Goal: Information Seeking & Learning: Learn about a topic

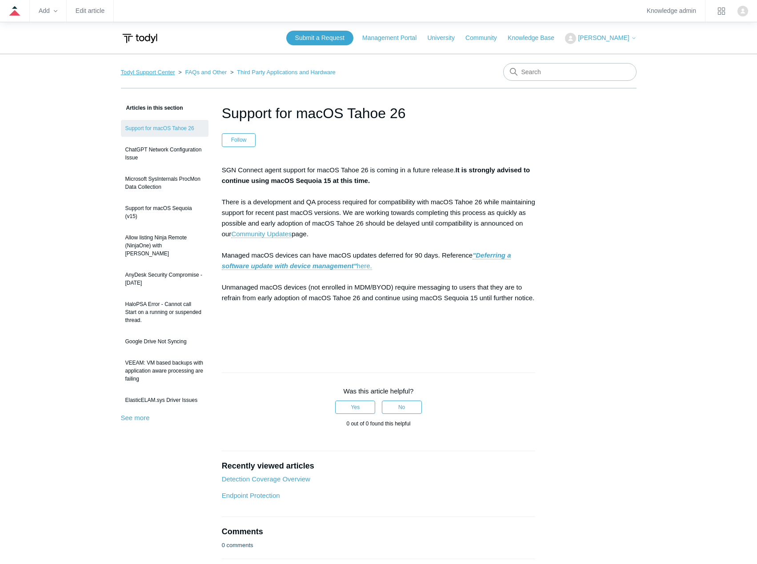
click at [138, 69] on link "Todyl Support Center" at bounding box center [148, 72] width 54 height 7
